Goal: Use online tool/utility: Utilize a website feature to perform a specific function

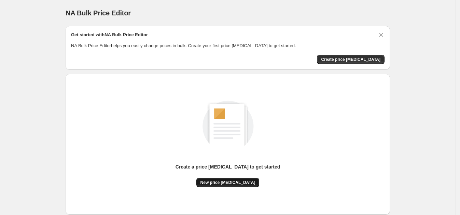
click at [247, 185] on button "New price [MEDICAL_DATA]" at bounding box center [227, 182] width 63 height 10
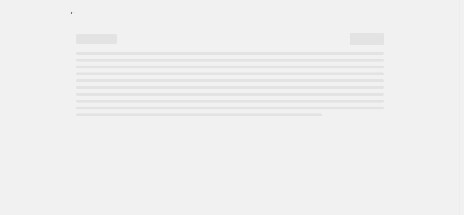
select select "percentage"
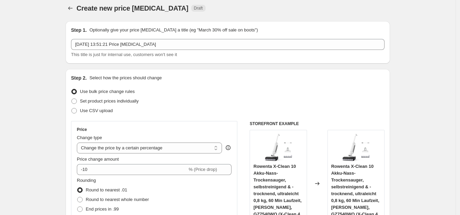
scroll to position [4, 0]
click at [81, 82] on div "Step 2. Select how the prices should change Use bulk price change rules Set pro…" at bounding box center [227, 189] width 313 height 229
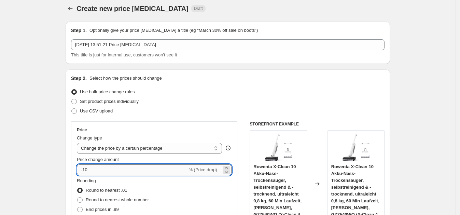
click at [148, 171] on input "-10" at bounding box center [132, 169] width 110 height 11
type input "-1"
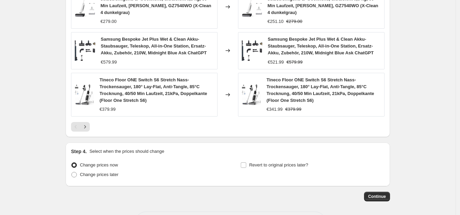
scroll to position [525, 0]
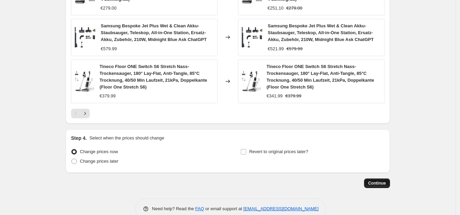
type input "-25"
click at [381, 180] on span "Continue" at bounding box center [377, 182] width 18 height 5
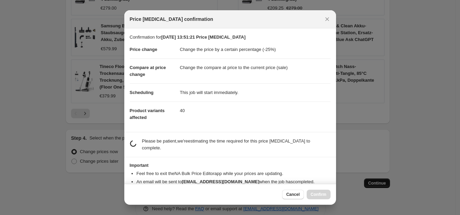
scroll to position [0, 0]
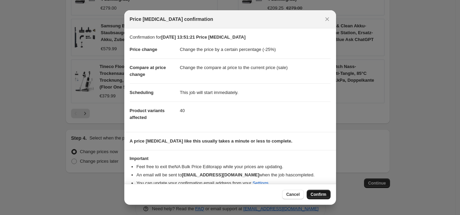
click at [326, 193] on span "Confirm" at bounding box center [319, 193] width 16 height 5
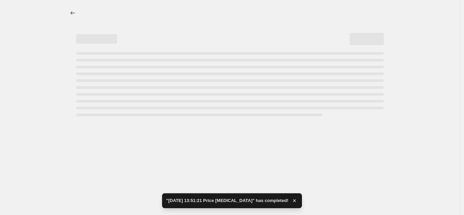
select select "percentage"
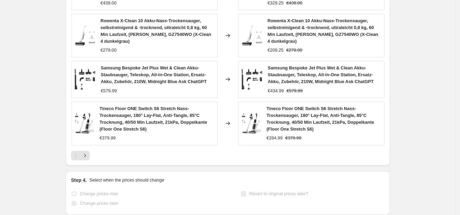
scroll to position [575, 0]
